Goal: Find contact information: Find contact information

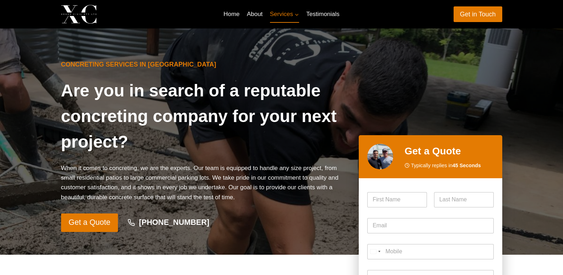
click at [254, 14] on link "About" at bounding box center [254, 14] width 23 height 17
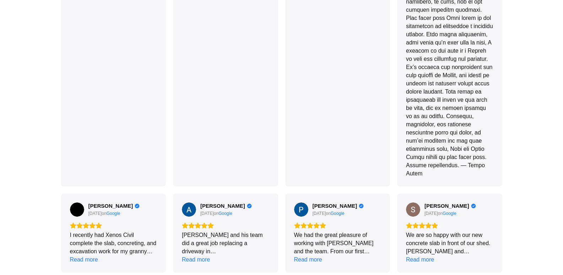
scroll to position [1598, 0]
click at [190, 230] on div "[PERSON_NAME] and his team did a great job replacing a driveway in [GEOGRAPHIC_…" at bounding box center [225, 242] width 87 height 25
copy div "[PERSON_NAME]"
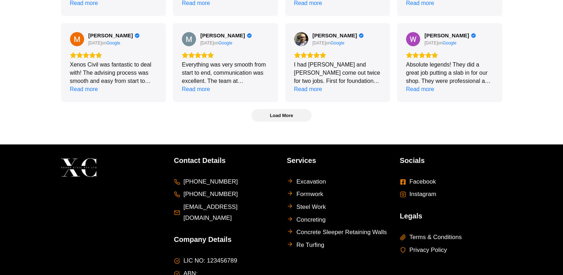
scroll to position [1879, 0]
